Goal: Information Seeking & Learning: Learn about a topic

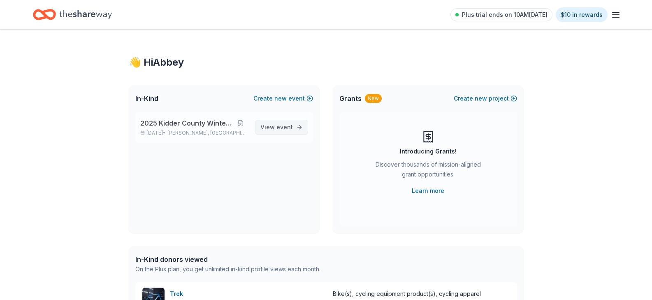
click at [273, 125] on span "View event" at bounding box center [276, 127] width 32 height 10
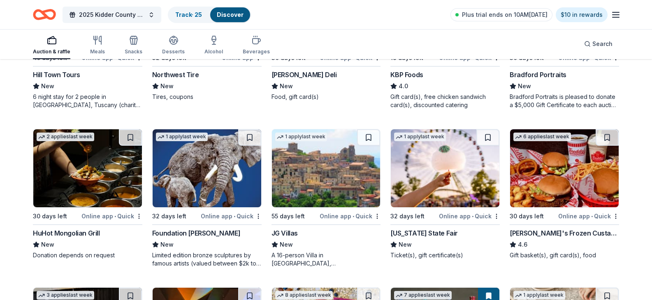
scroll to position [658, 0]
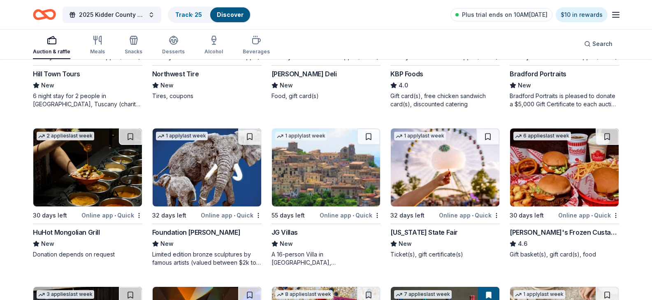
click at [548, 79] on div "Bradford Portraits" at bounding box center [537, 74] width 57 height 10
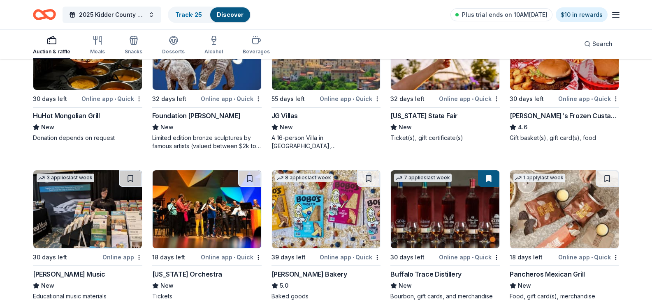
scroll to position [781, 0]
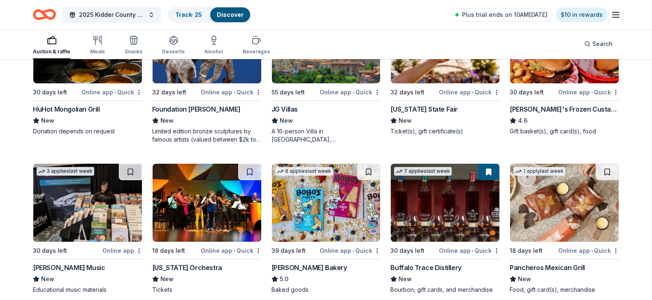
click at [324, 83] on img at bounding box center [326, 44] width 109 height 78
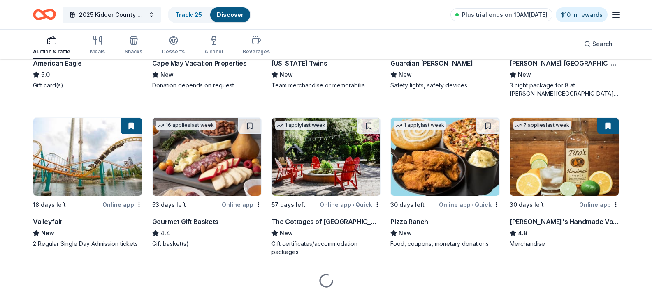
scroll to position [1192, 0]
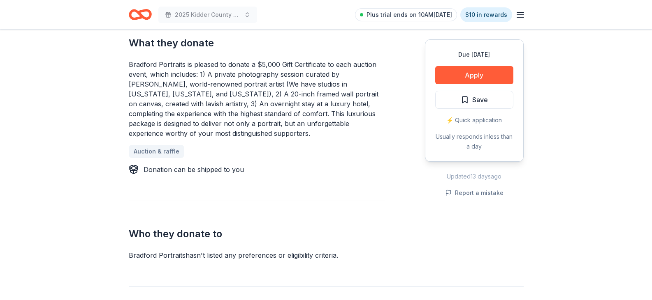
scroll to position [370, 0]
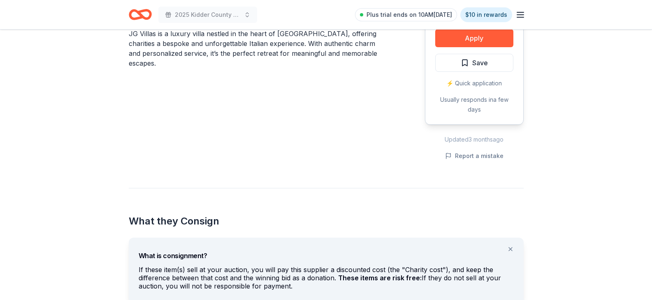
scroll to position [329, 0]
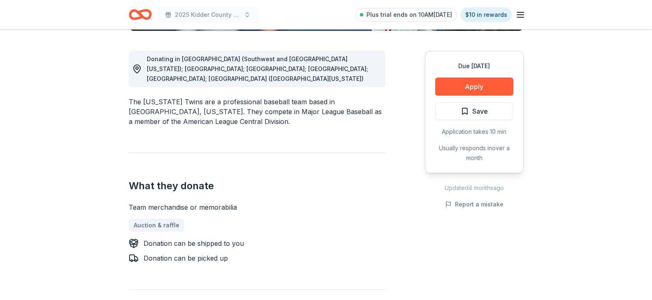
scroll to position [247, 0]
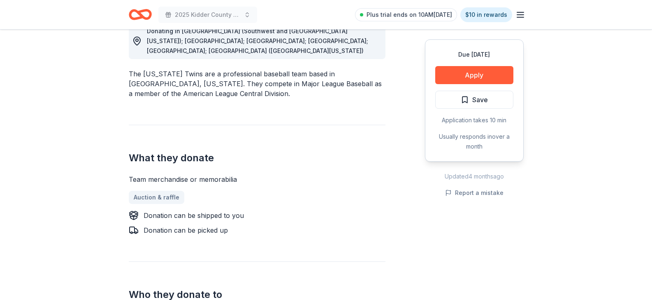
drag, startPoint x: 455, startPoint y: 72, endPoint x: 340, endPoint y: 140, distance: 132.9
click at [340, 140] on div "Donating in FL (Southwest and Upper Midwest Florida); IA; MN; ND; SD; WI (Weste…" at bounding box center [326, 219] width 395 height 433
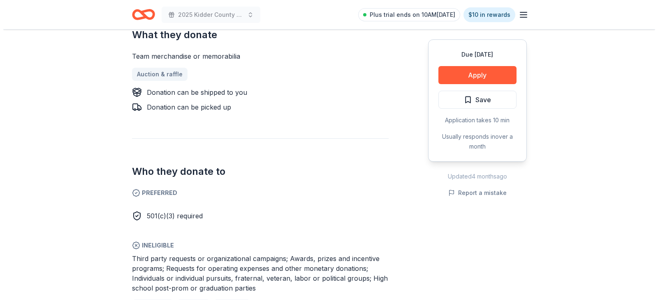
scroll to position [411, 0]
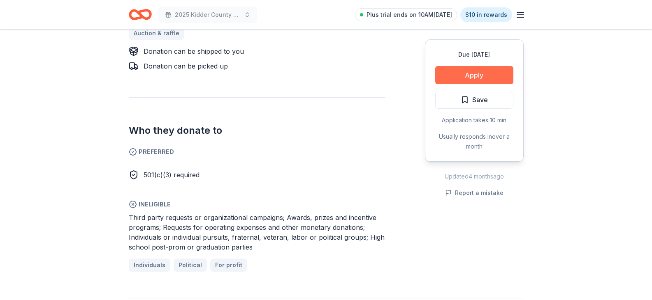
click at [460, 77] on button "Apply" at bounding box center [474, 75] width 78 height 18
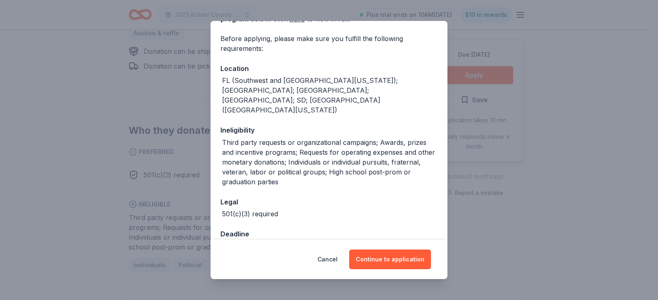
scroll to position [60, 0]
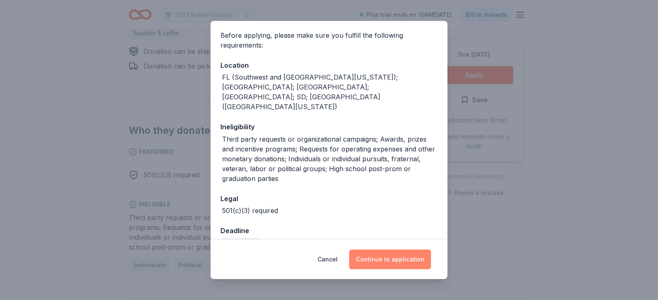
click at [372, 262] on button "Continue to application" at bounding box center [390, 260] width 82 height 20
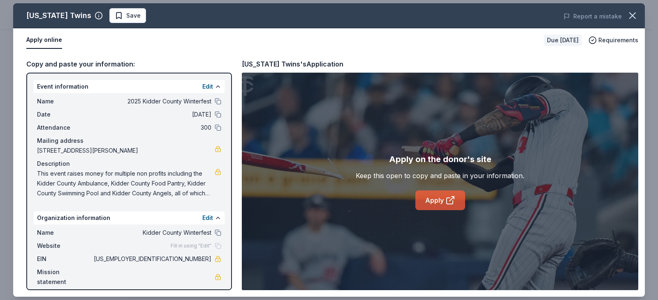
click at [434, 200] on link "Apply" at bounding box center [440, 201] width 50 height 20
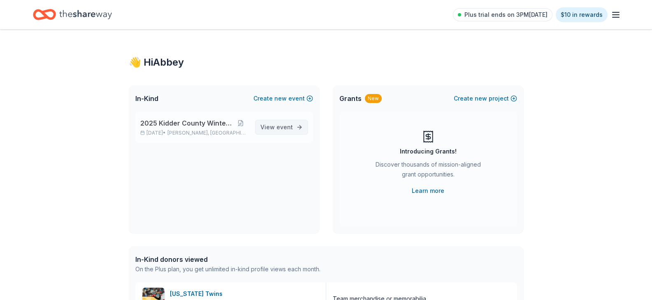
click at [290, 123] on span "View event" at bounding box center [276, 127] width 32 height 10
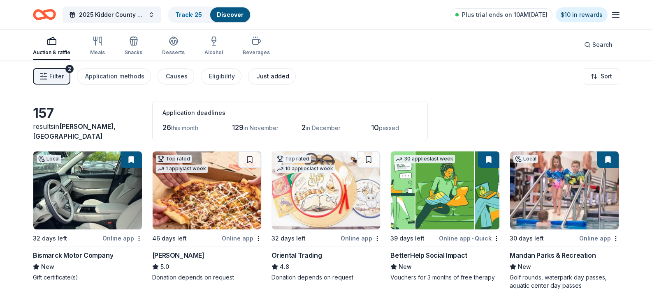
click at [257, 76] on div "Just added" at bounding box center [272, 77] width 33 height 10
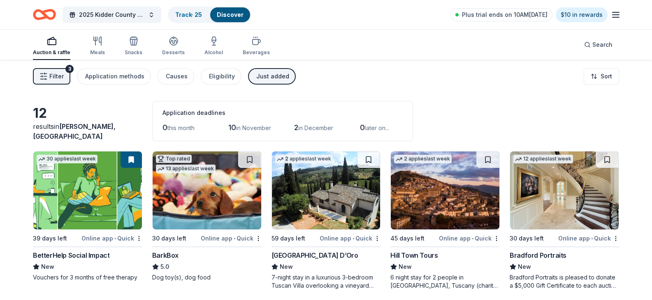
click at [44, 79] on icon "button" at bounding box center [43, 76] width 8 height 8
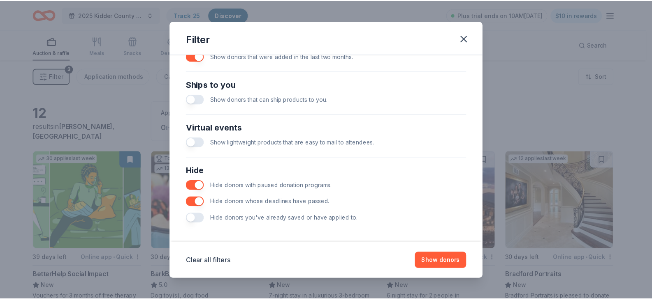
scroll to position [353, 0]
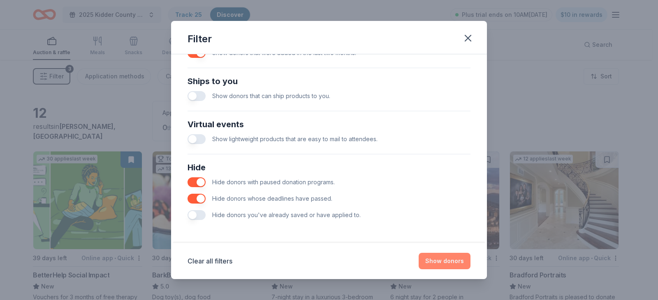
click at [447, 259] on button "Show donors" at bounding box center [444, 261] width 52 height 16
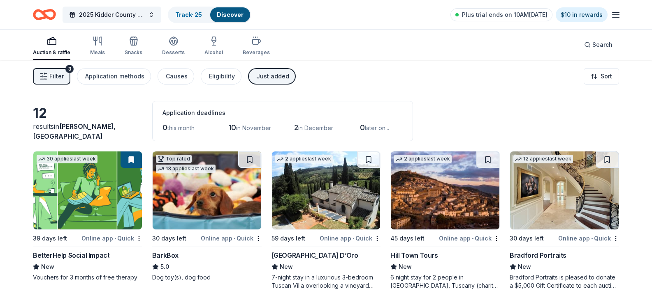
scroll to position [41, 0]
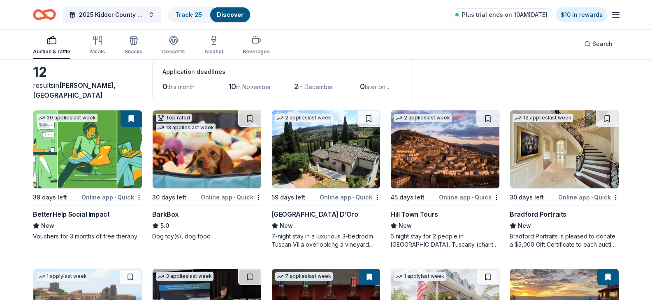
click at [466, 181] on img at bounding box center [445, 150] width 109 height 78
click at [47, 47] on div "Auction & raffle" at bounding box center [51, 45] width 37 height 20
click at [223, 15] on link "Discover" at bounding box center [230, 14] width 27 height 7
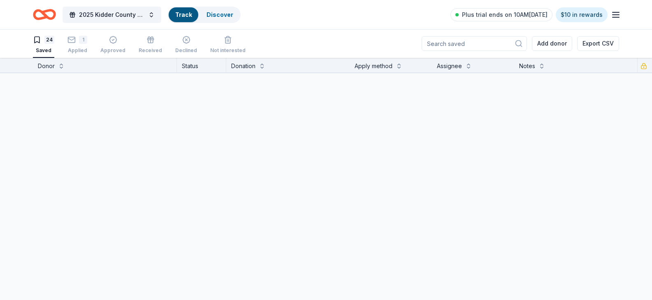
scroll to position [0, 0]
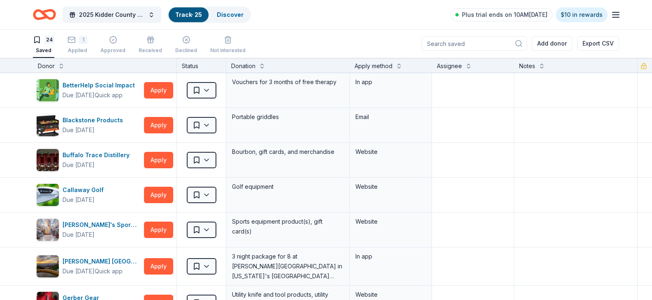
click at [615, 18] on icon "button" at bounding box center [615, 15] width 10 height 10
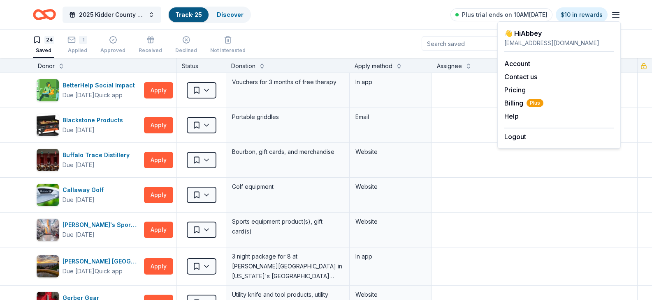
click at [380, 21] on div "2025 Kidder County Winterfest Track · 25 Discover Plus trial ends on 10AM, 10/1…" at bounding box center [326, 14] width 586 height 19
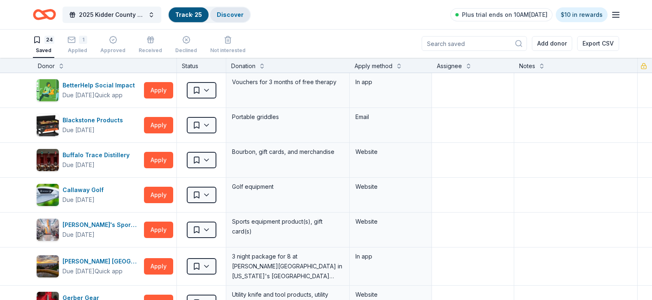
click at [222, 14] on link "Discover" at bounding box center [230, 14] width 27 height 7
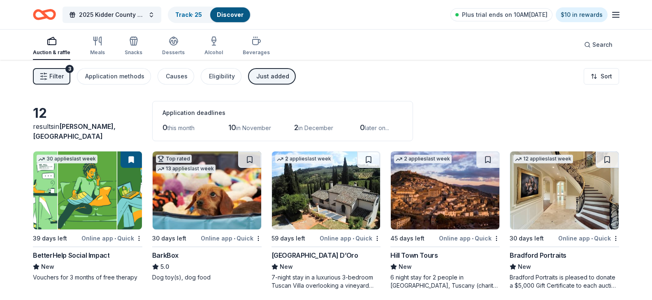
scroll to position [0, 0]
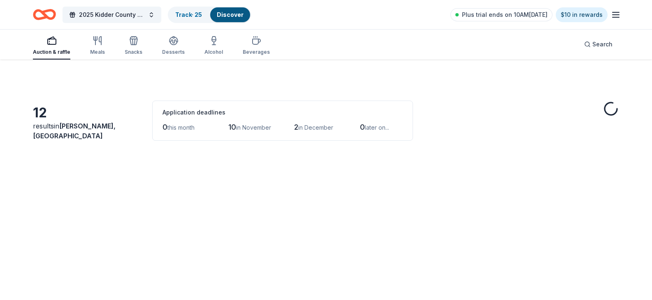
scroll to position [41, 0]
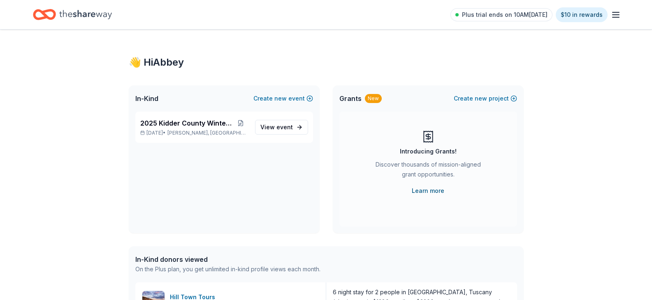
click at [433, 187] on link "Learn more" at bounding box center [427, 191] width 32 height 10
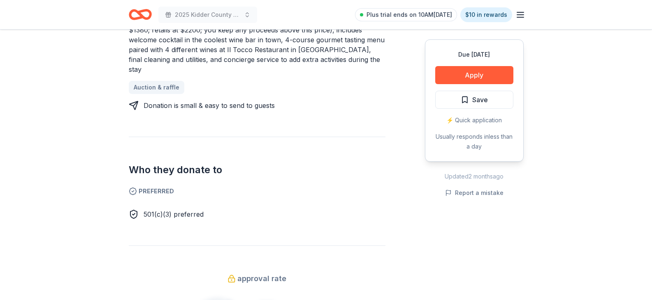
scroll to position [452, 0]
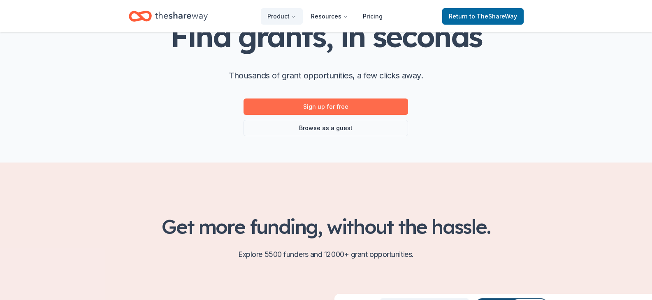
scroll to position [41, 0]
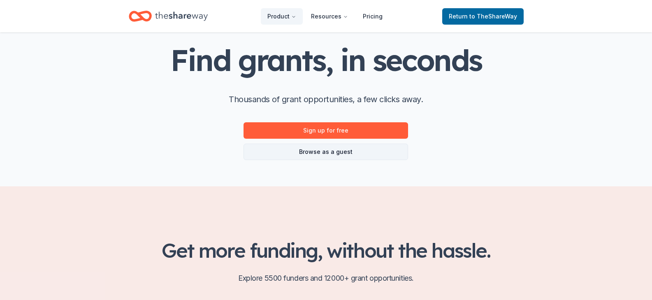
click at [297, 157] on link "Browse as a guest" at bounding box center [325, 152] width 164 height 16
click at [296, 148] on link "Browse as a guest" at bounding box center [325, 152] width 164 height 16
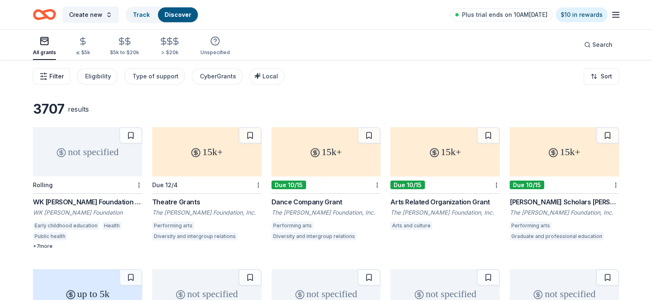
click at [53, 76] on span "Filter" at bounding box center [56, 77] width 14 height 10
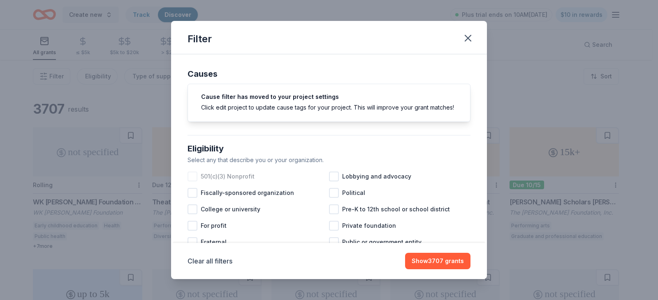
click at [193, 182] on div at bounding box center [192, 177] width 10 height 10
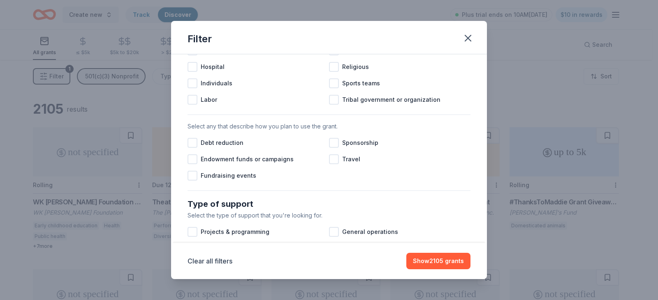
scroll to position [206, 0]
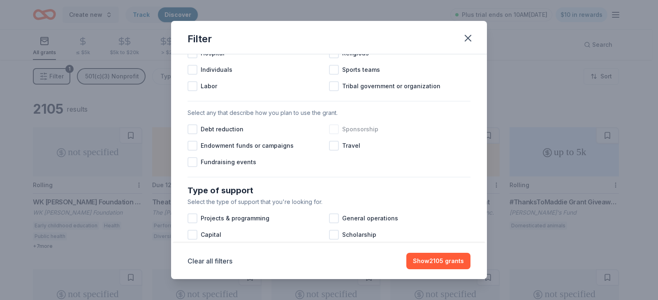
click at [333, 134] on div at bounding box center [334, 130] width 10 height 10
click at [194, 167] on div at bounding box center [192, 162] width 10 height 10
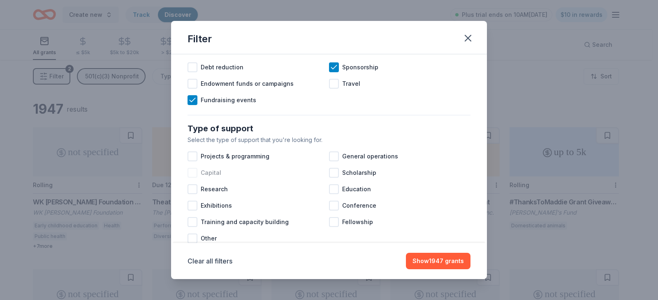
scroll to position [329, 0]
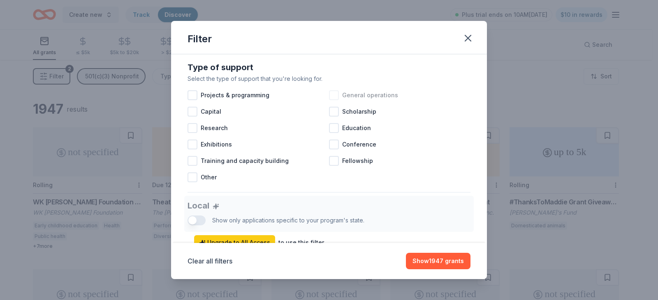
click at [333, 100] on div at bounding box center [334, 95] width 10 height 10
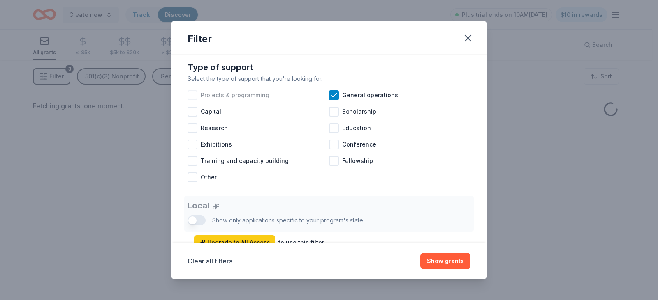
click at [190, 100] on div at bounding box center [192, 95] width 10 height 10
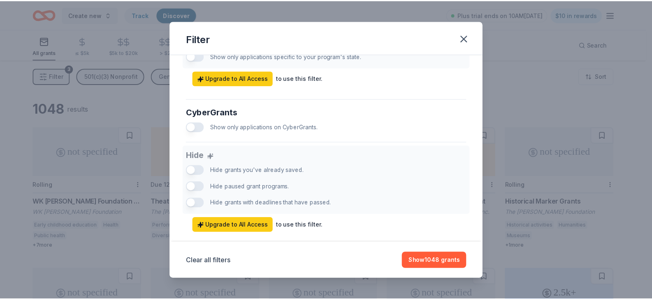
scroll to position [518, 0]
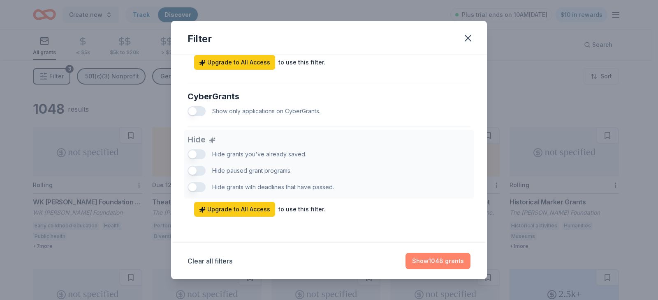
click at [435, 266] on button "Show 1048 grants" at bounding box center [437, 261] width 65 height 16
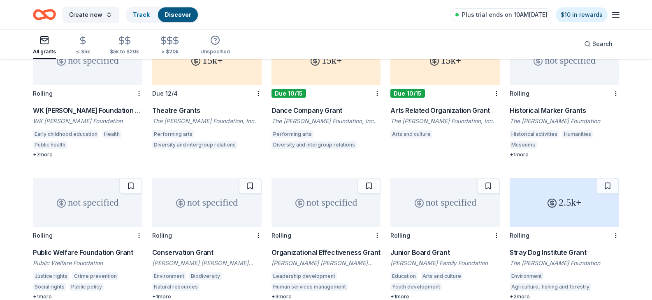
scroll to position [34, 0]
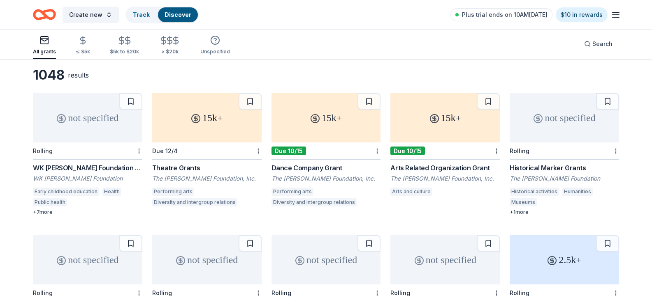
click at [65, 130] on div "not specified" at bounding box center [87, 117] width 109 height 49
